Goal: Task Accomplishment & Management: Complete application form

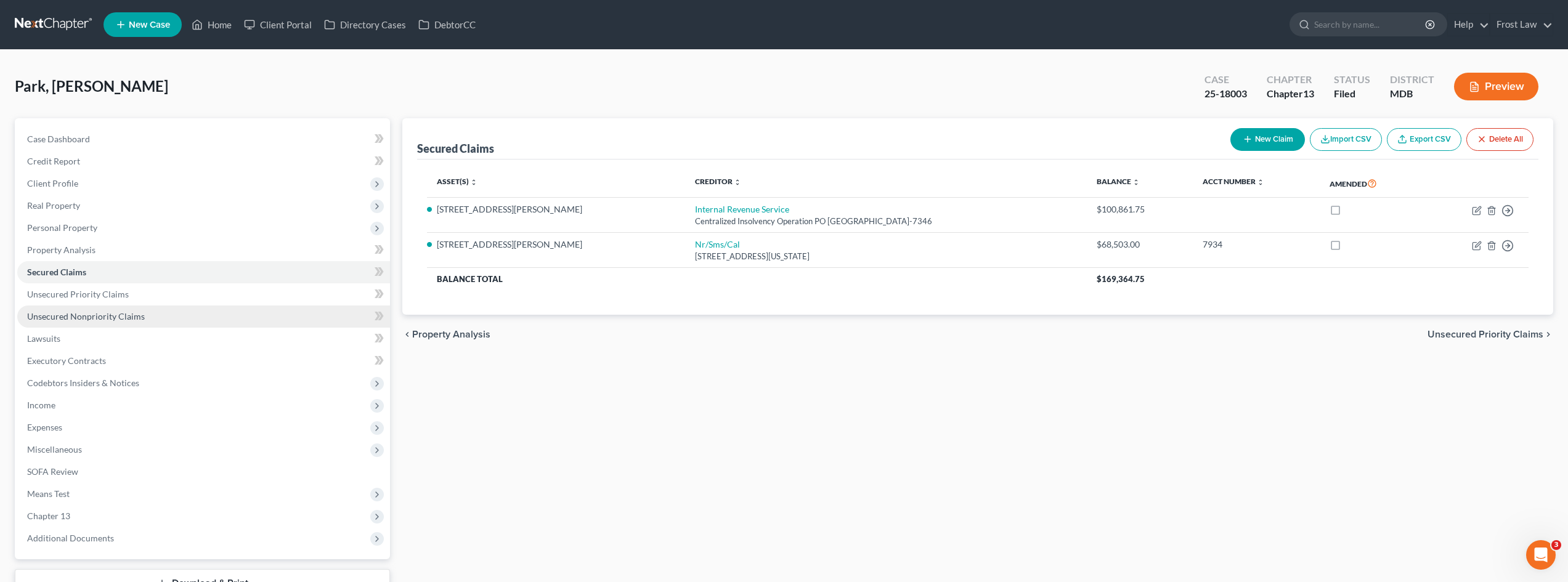
click at [161, 260] on link "Unsecured Nonpriority Claims" at bounding box center [203, 317] width 372 height 22
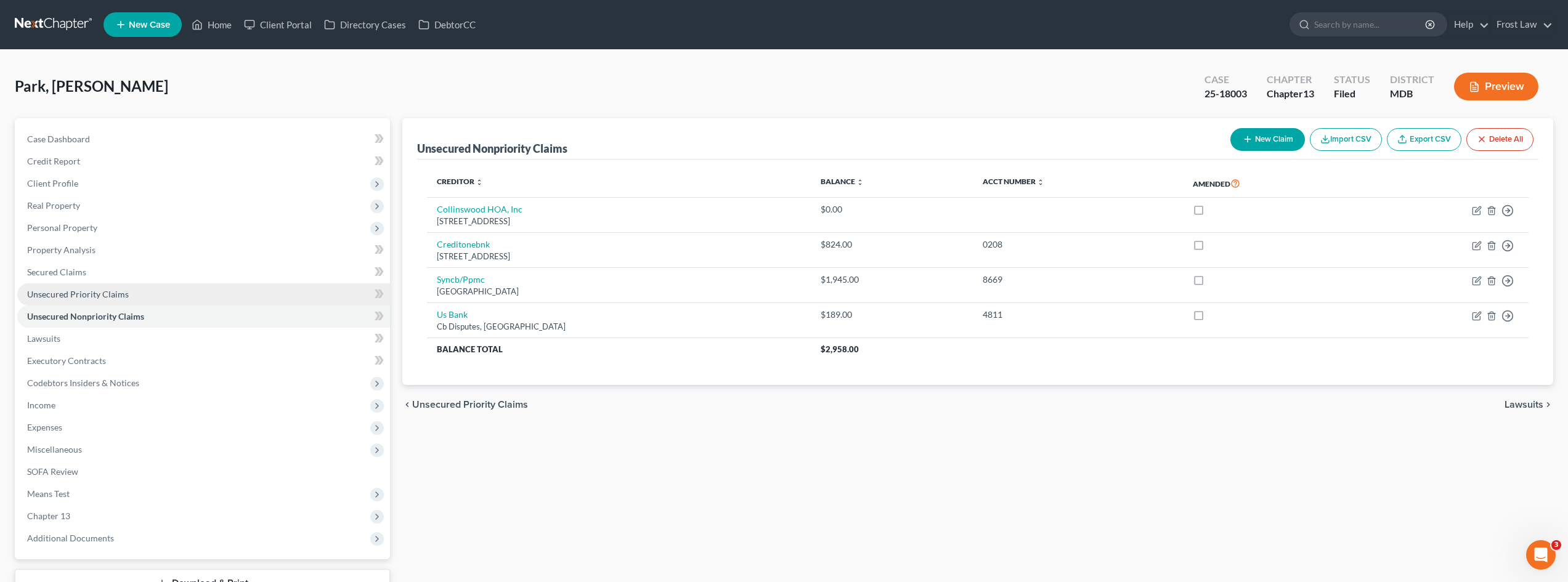
click at [161, 260] on link "Unsecured Priority Claims" at bounding box center [203, 294] width 372 height 22
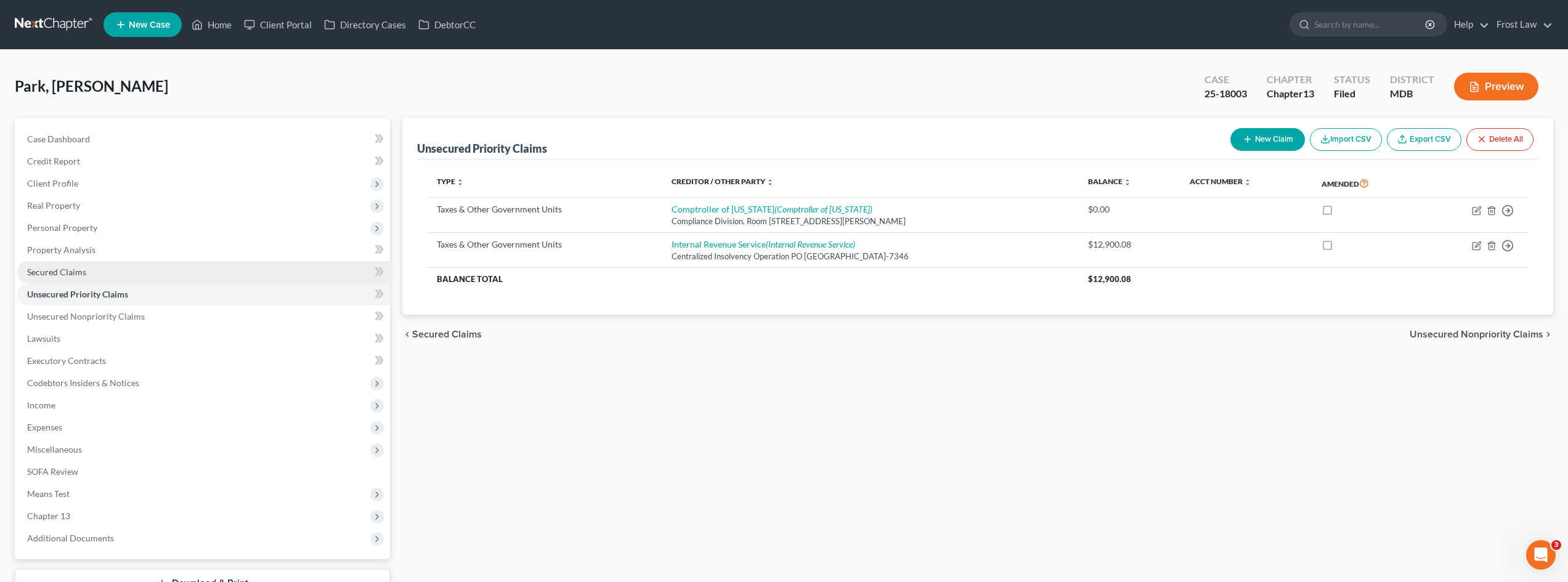
click at [160, 260] on link "Secured Claims" at bounding box center [203, 272] width 372 height 22
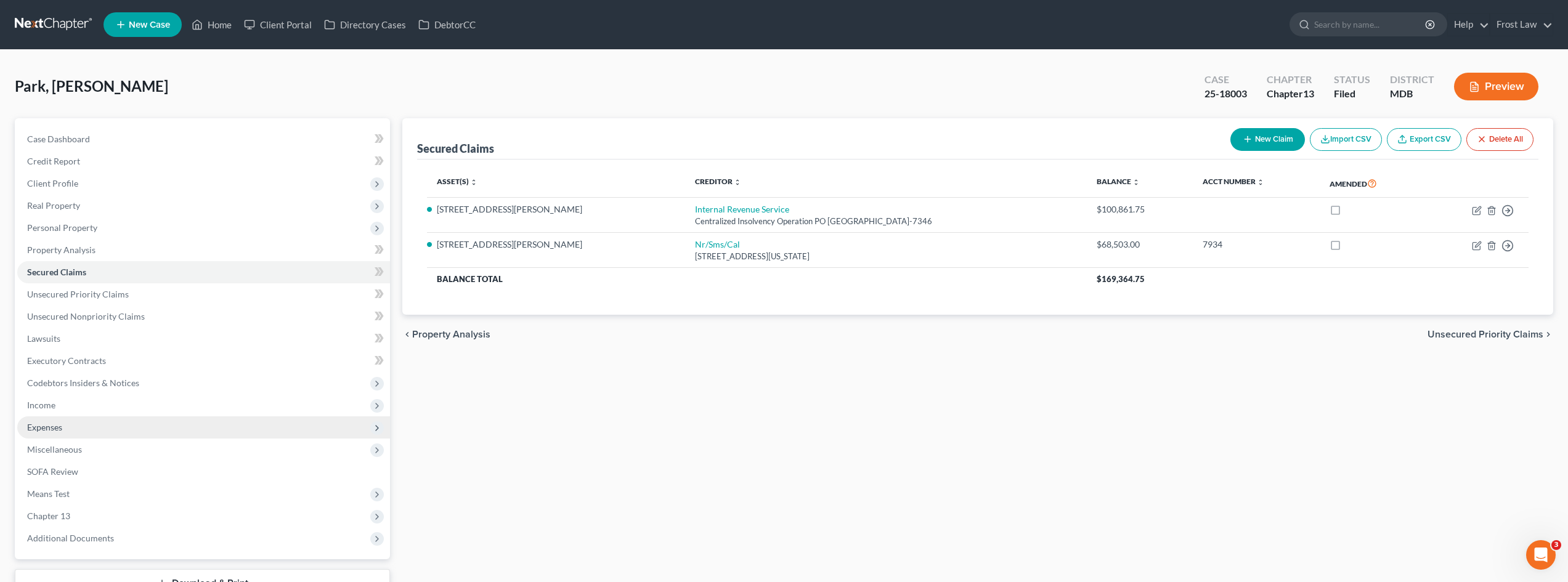
click at [57, 260] on span "Expenses" at bounding box center [45, 427] width 35 height 10
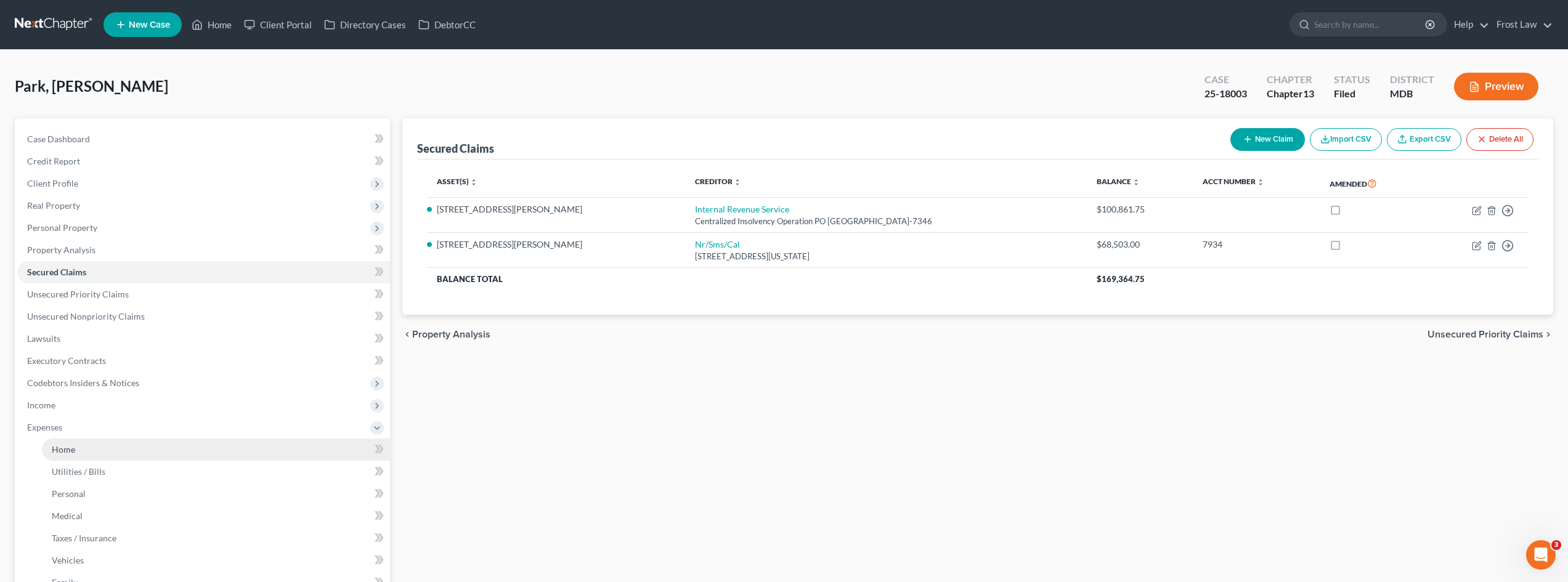
click at [65, 260] on span "Home" at bounding box center [64, 449] width 24 height 10
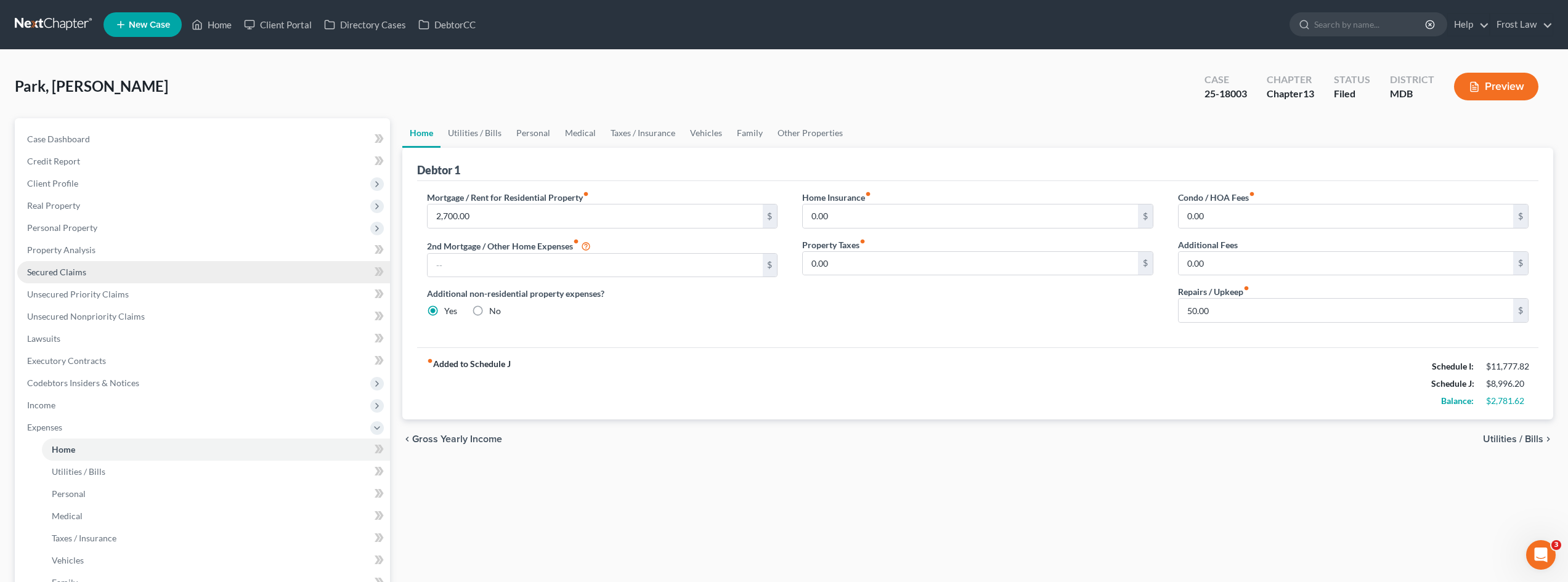
click at [66, 260] on span "Secured Claims" at bounding box center [56, 272] width 59 height 10
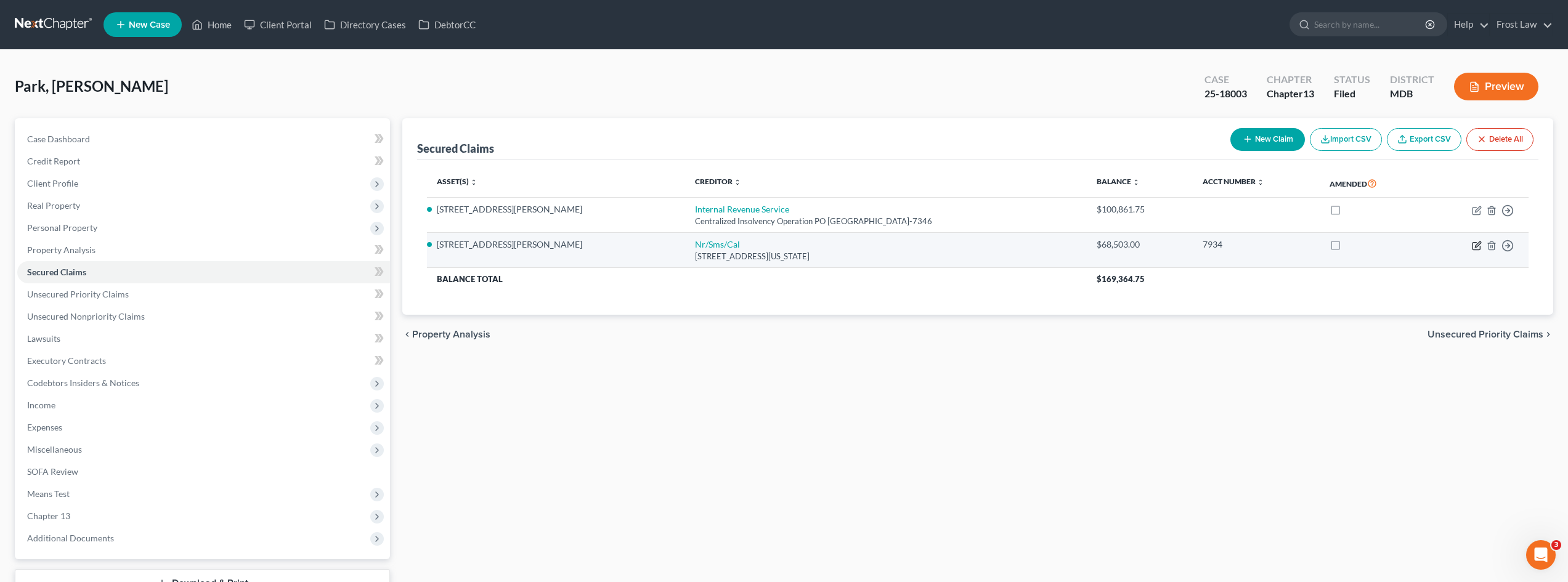
click at [517, 246] on icon "button" at bounding box center [1477, 245] width 10 height 10
select select "39"
select select "4"
select select "0"
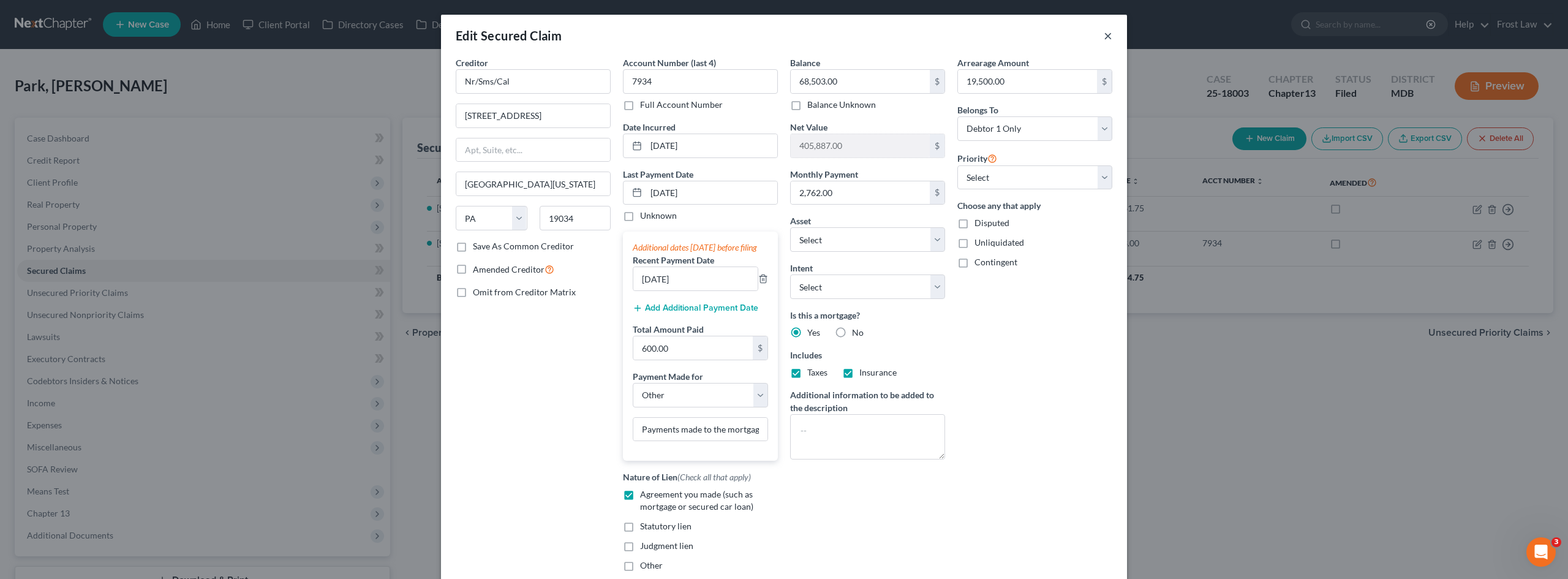
click at [514, 37] on button "×" at bounding box center [1108, 35] width 8 height 15
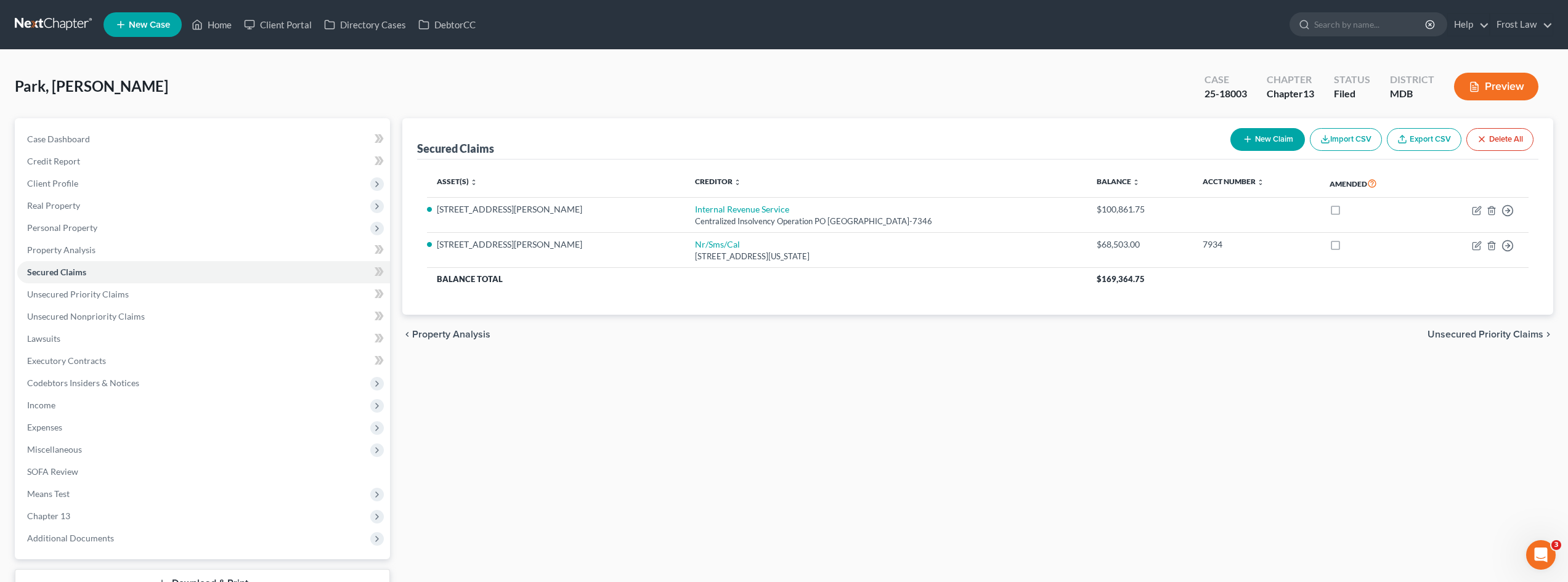
click at [517, 107] on div "Park, [PERSON_NAME] Upgraded Case 25-18003 Chapter Chapter 13 Status Filed Dist…" at bounding box center [784, 92] width 1538 height 54
click at [83, 182] on span "Client Profile" at bounding box center [203, 184] width 372 height 22
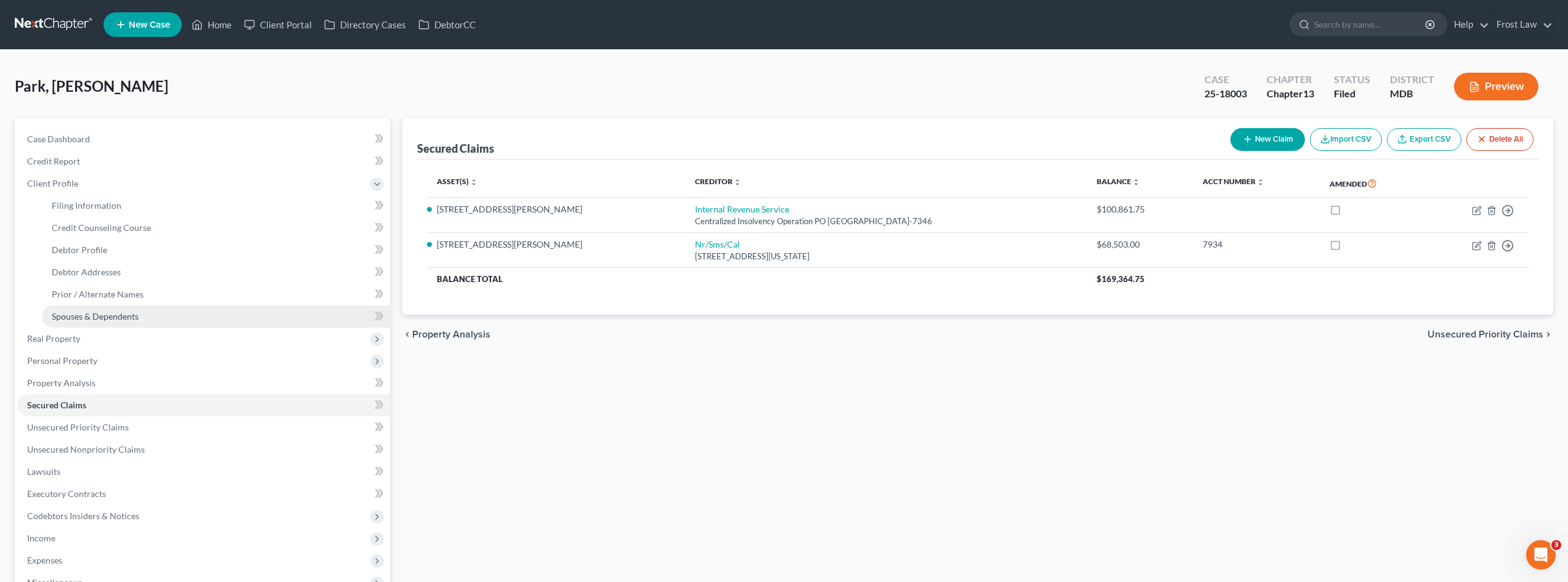
click at [106, 260] on span "Spouses & Dependents" at bounding box center [95, 316] width 87 height 10
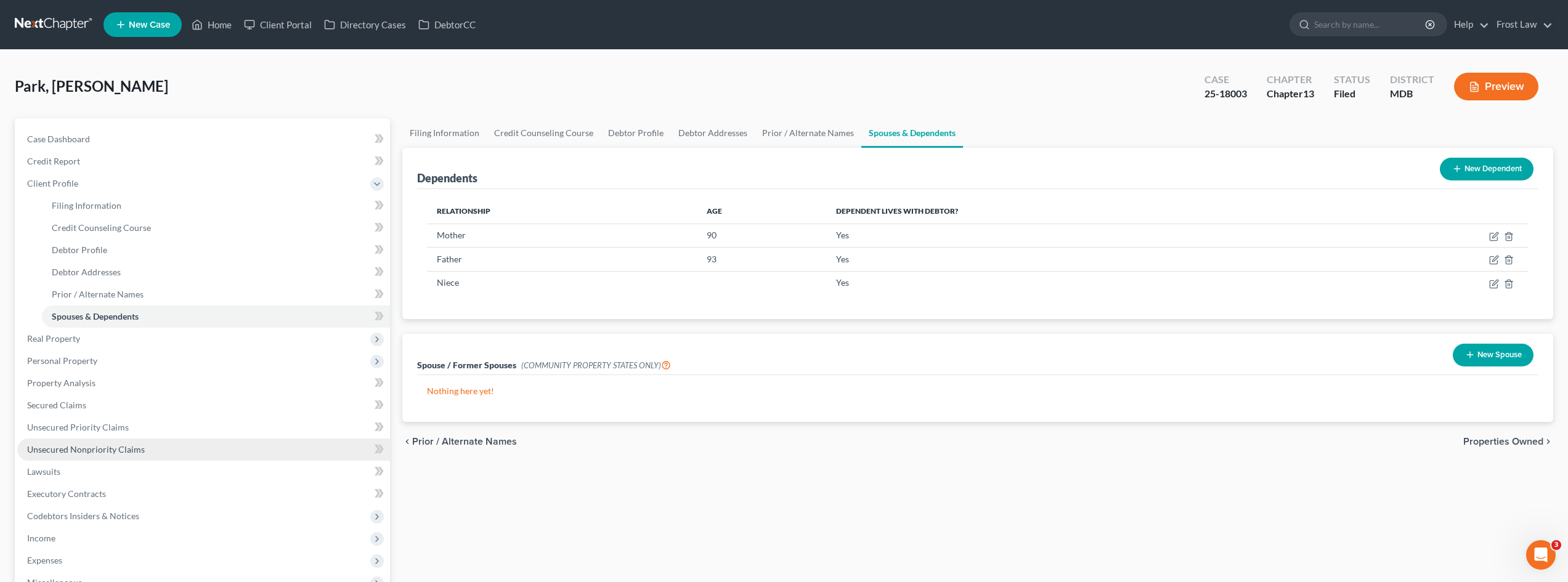
click at [144, 260] on link "Unsecured Nonpriority Claims" at bounding box center [203, 450] width 372 height 22
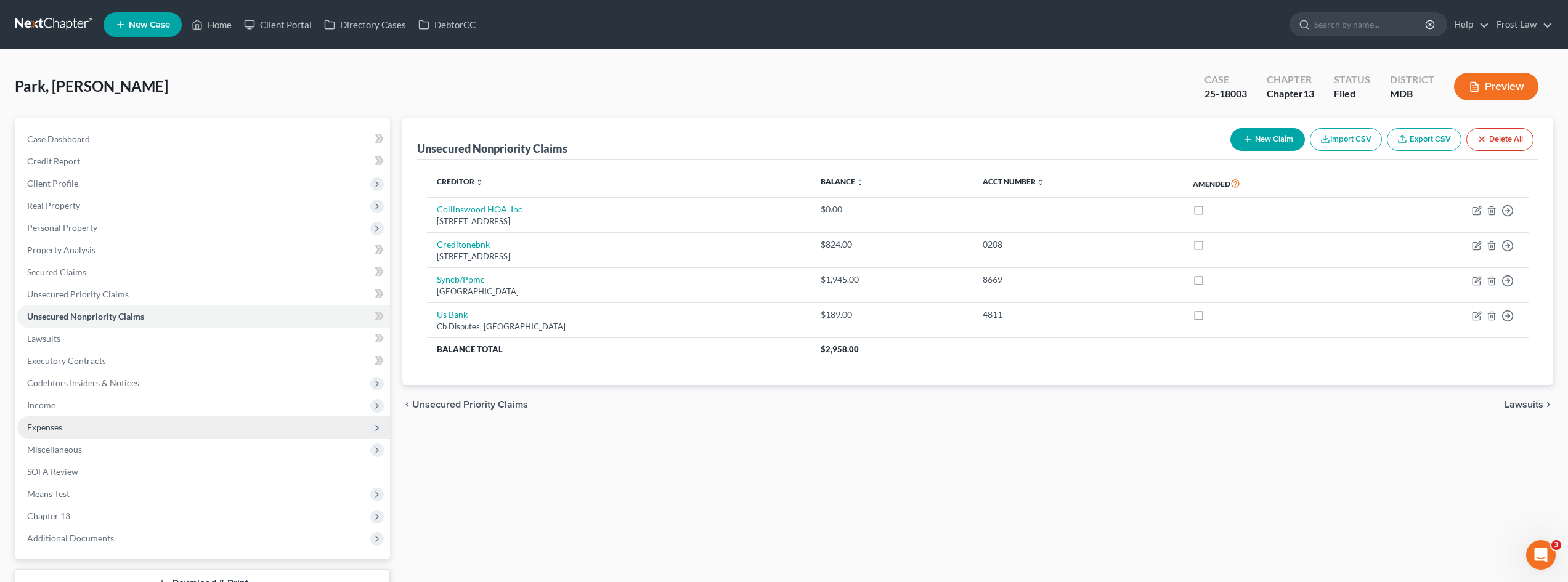
click at [130, 260] on span "Expenses" at bounding box center [203, 427] width 372 height 22
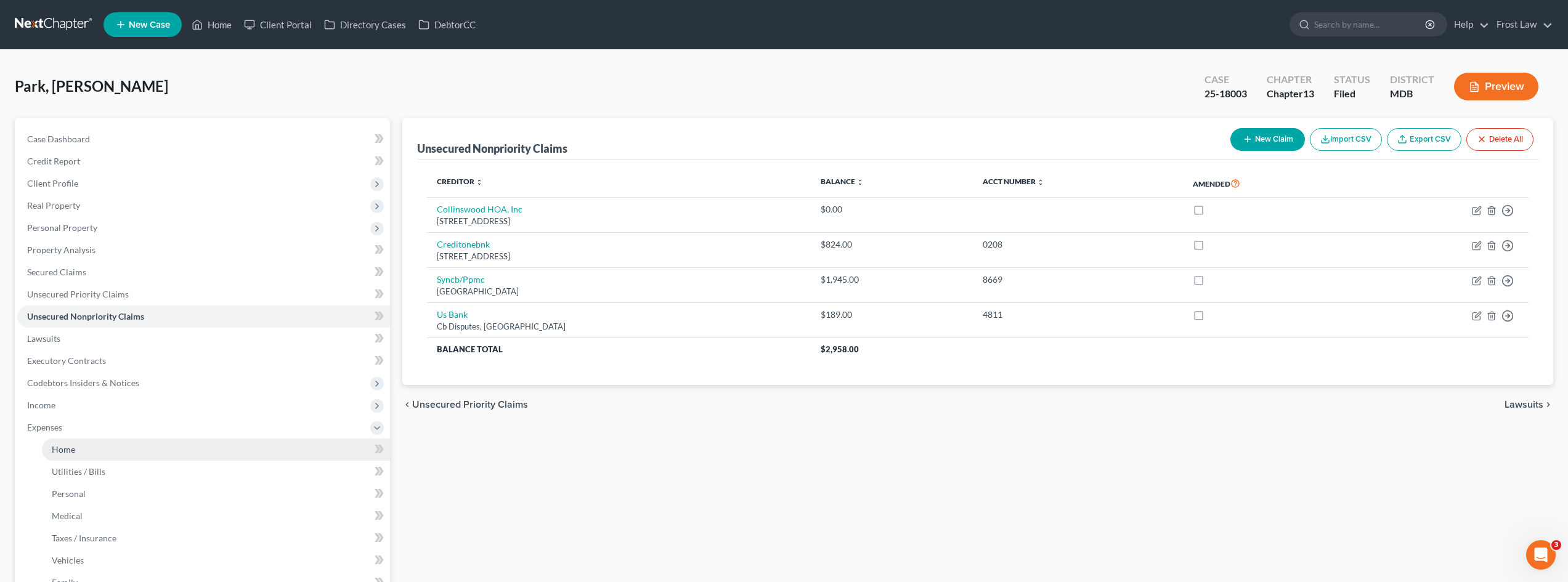
click at [123, 260] on link "Home" at bounding box center [216, 450] width 348 height 22
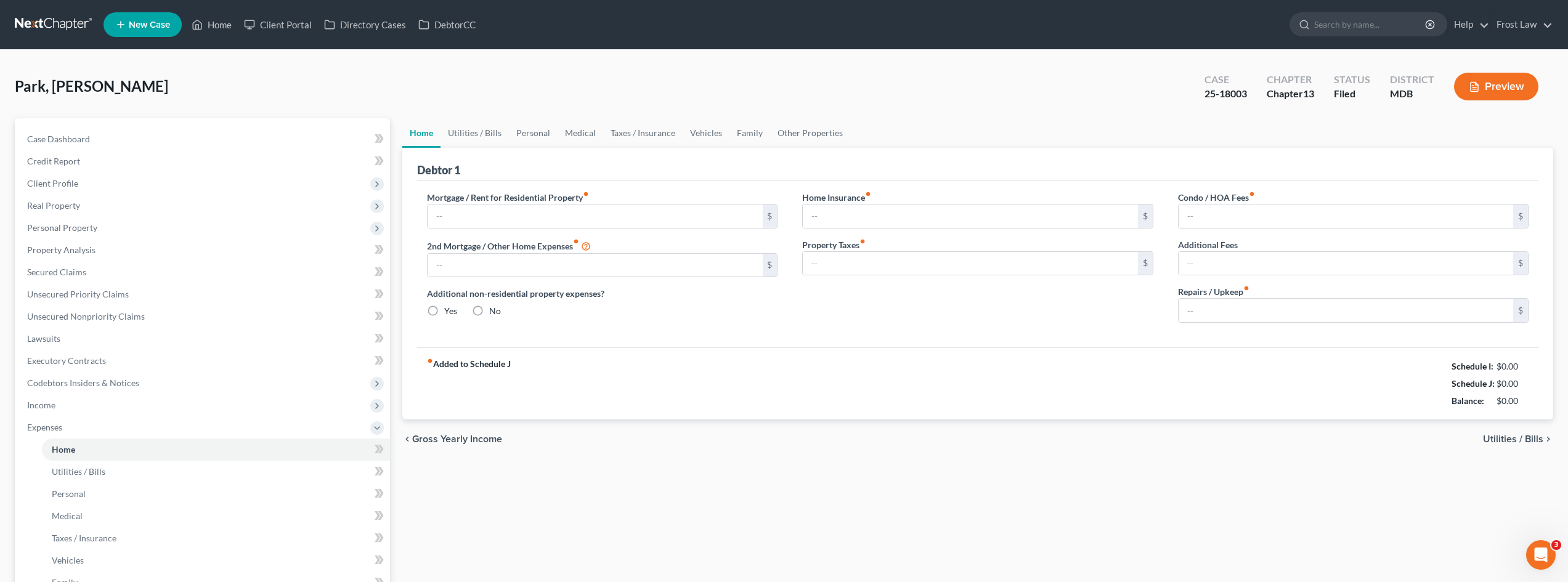
type input "2,700.00"
radio input "true"
type input "0.00"
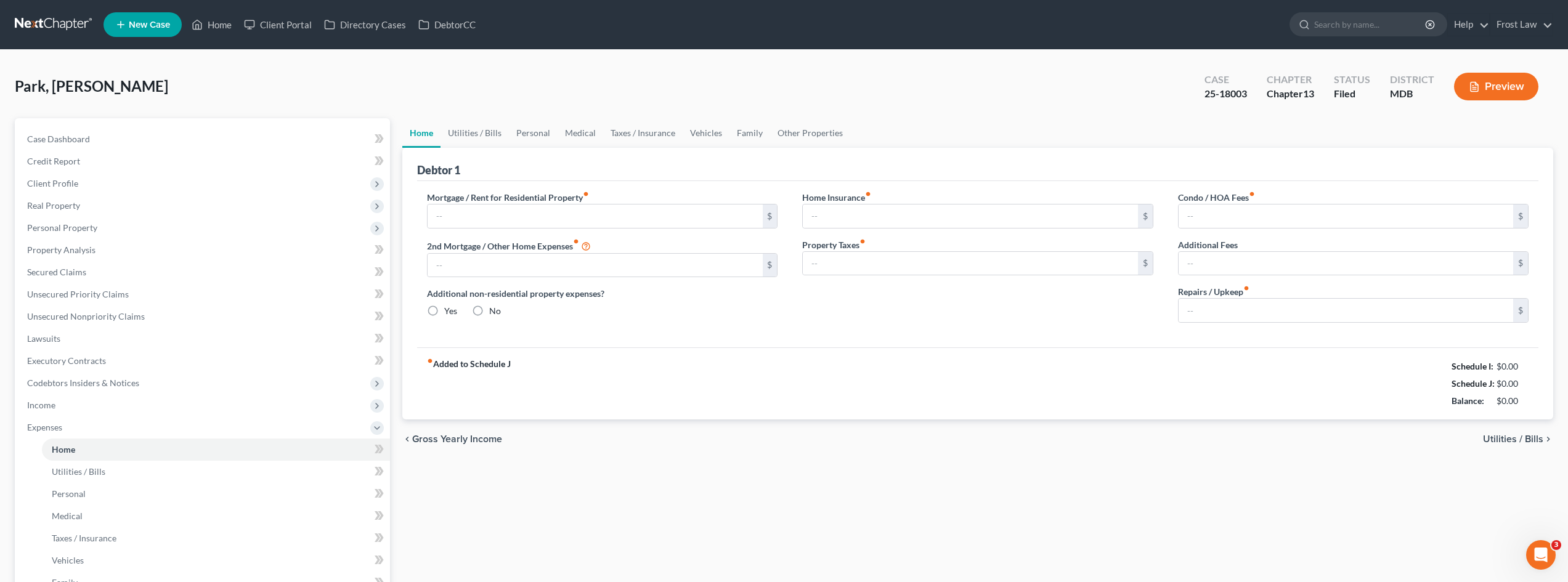
type input "0.00"
type input "50.00"
click at [127, 250] on link "Property Analysis" at bounding box center [203, 250] width 372 height 22
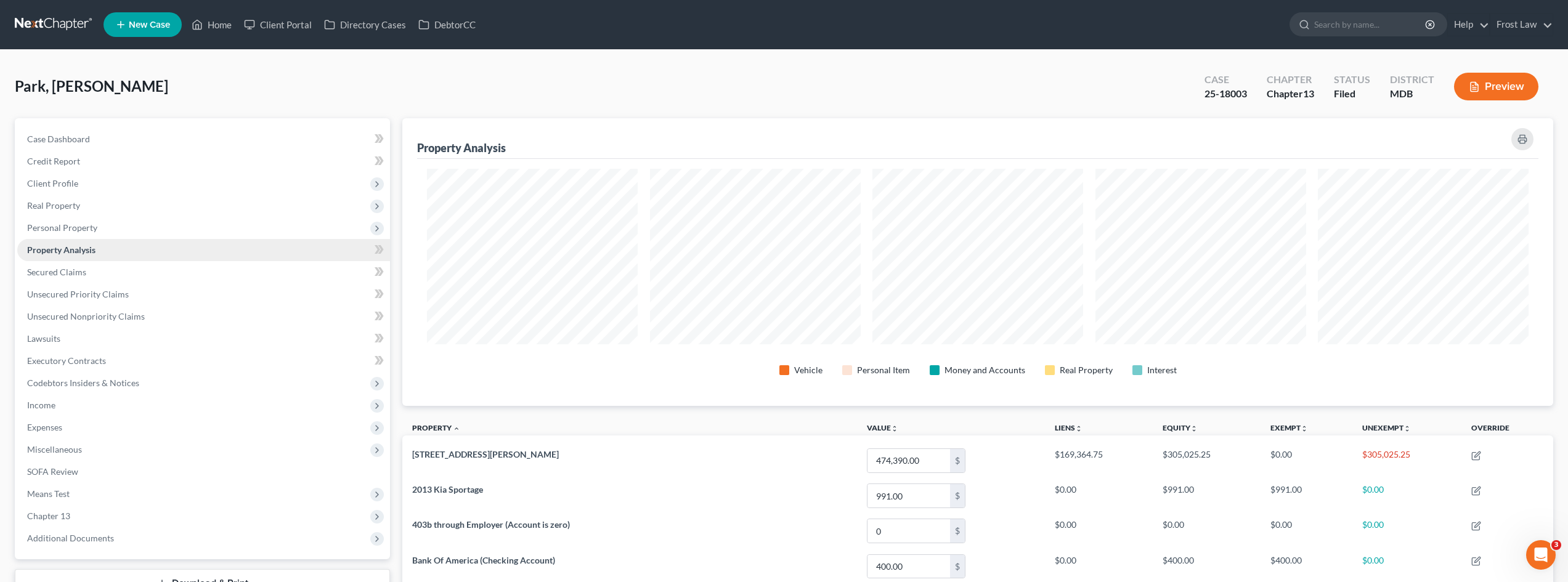
scroll to position [288, 1151]
click at [118, 260] on link "Secured Claims" at bounding box center [203, 272] width 372 height 22
